Goal: Complete application form

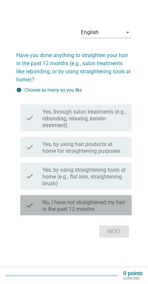
scroll to position [16, 0]
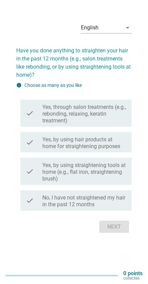
click at [112, 150] on label "Yes, by using hair products at home for straightening purposes" at bounding box center [84, 143] width 83 height 14
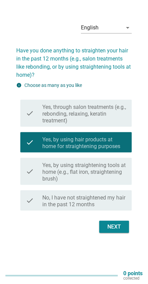
click at [120, 231] on div "Next" at bounding box center [113, 227] width 19 height 8
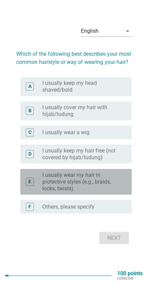
scroll to position [0, 0]
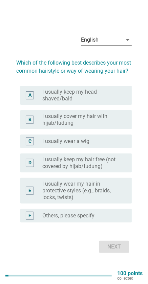
click at [113, 126] on label "I usually cover my hair with hijab/tudung" at bounding box center [82, 120] width 78 height 14
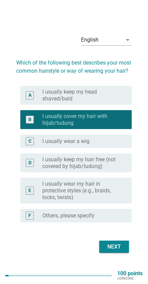
click at [122, 251] on div "Next" at bounding box center [113, 247] width 19 height 8
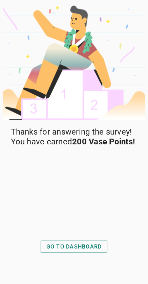
click at [88, 251] on div "GO TO DASHBOARD" at bounding box center [73, 247] width 55 height 8
